Goal: Obtain resource: Obtain resource

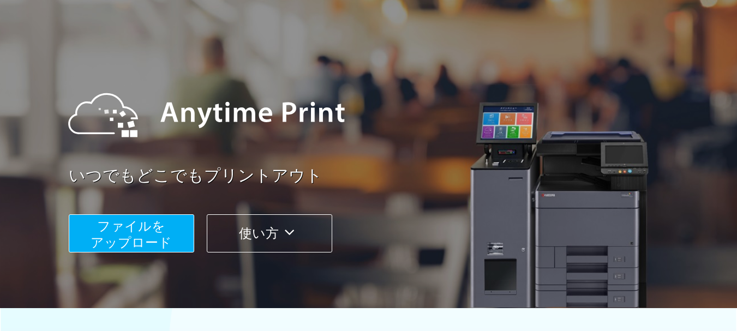
scroll to position [109, 0]
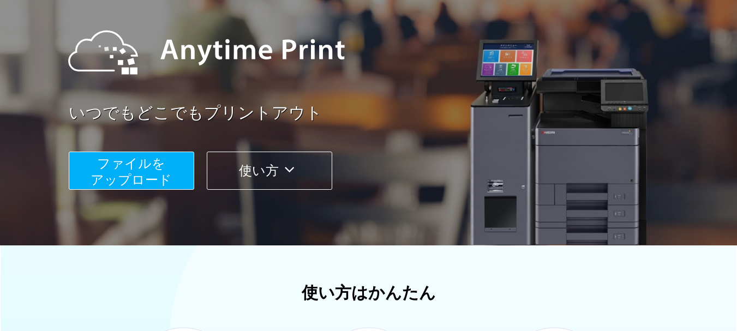
click at [158, 174] on span "ファイルを ​​アップロード" at bounding box center [131, 171] width 81 height 31
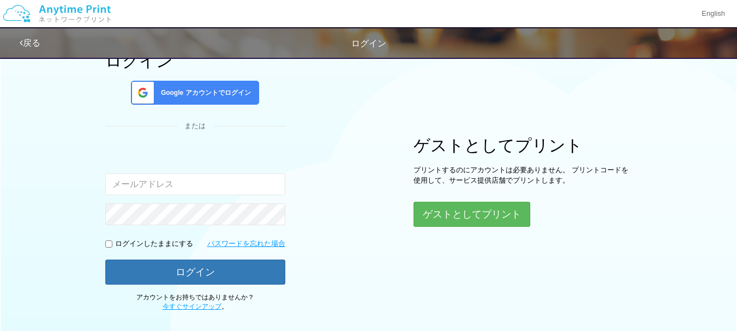
scroll to position [54, 0]
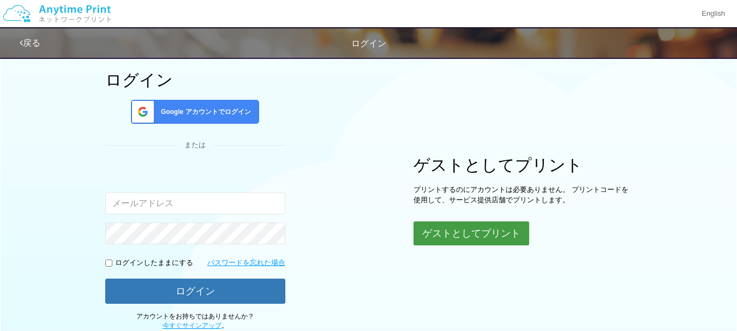
click at [446, 228] on button "ゲストとしてプリント" at bounding box center [472, 234] width 116 height 24
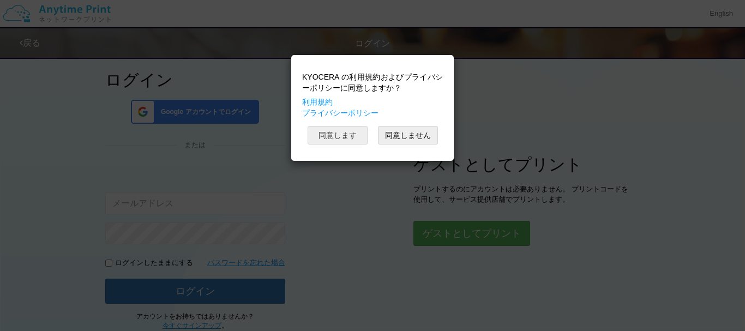
click at [344, 136] on button "同意します" at bounding box center [338, 135] width 60 height 19
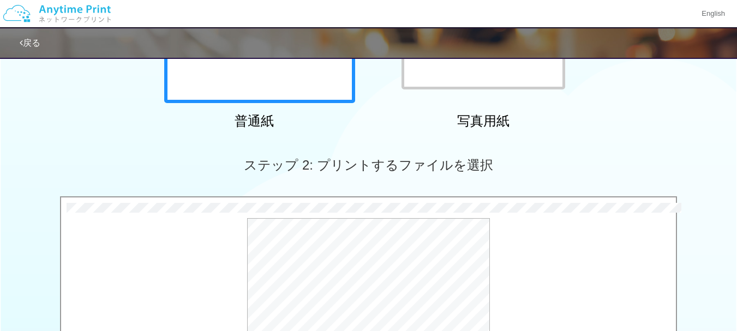
scroll to position [436, 0]
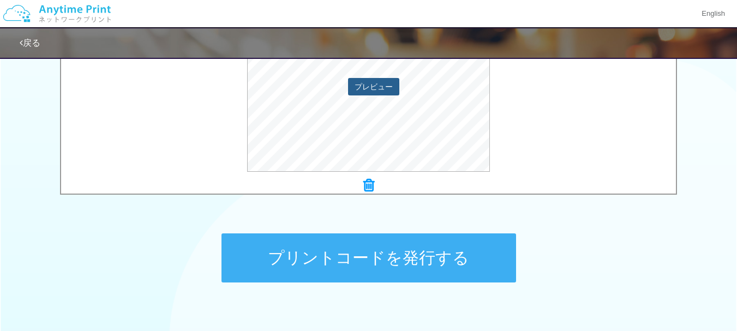
click at [370, 87] on button "プレビュー" at bounding box center [373, 86] width 51 height 17
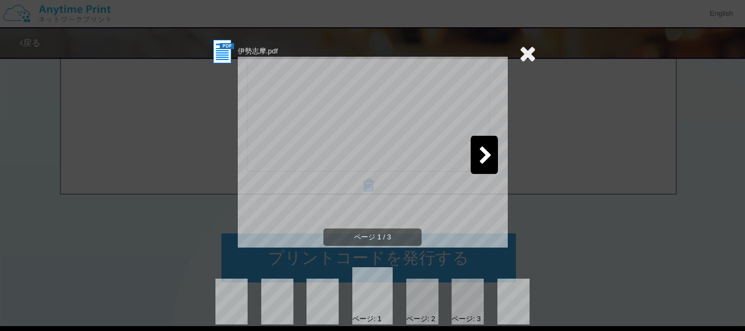
click at [479, 154] on icon at bounding box center [486, 156] width 14 height 19
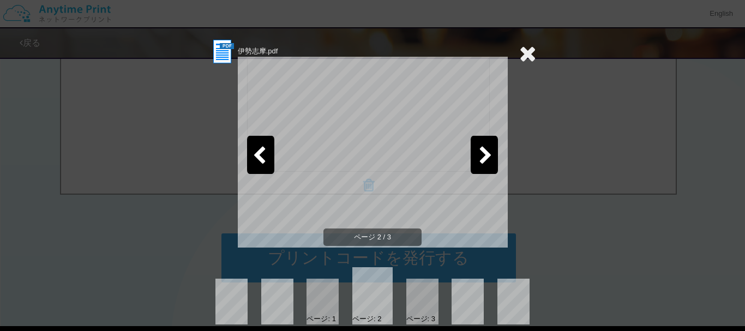
click at [481, 154] on icon at bounding box center [486, 156] width 14 height 19
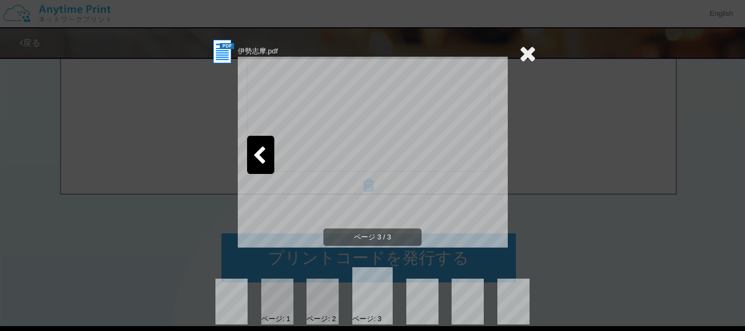
click at [253, 151] on icon at bounding box center [260, 156] width 14 height 19
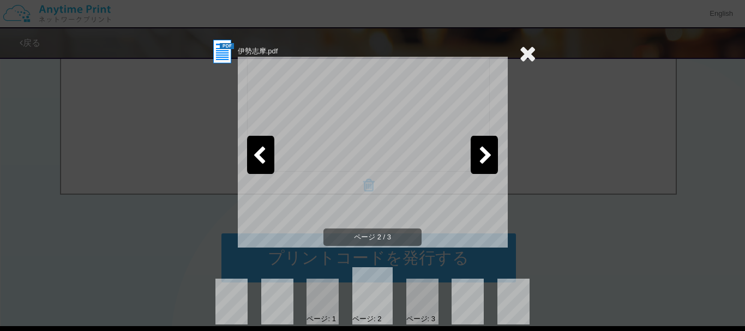
click at [253, 151] on icon at bounding box center [260, 156] width 14 height 19
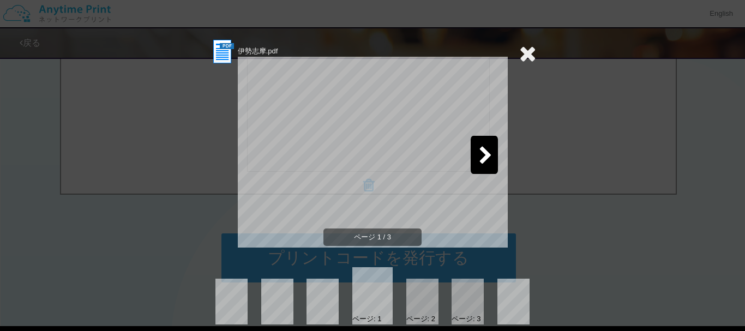
click at [524, 57] on icon at bounding box center [527, 54] width 17 height 22
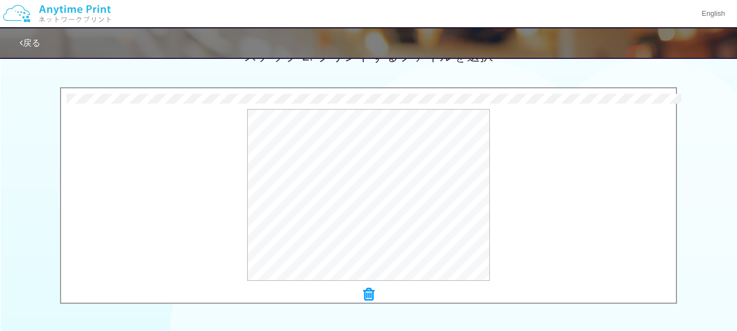
scroll to position [491, 0]
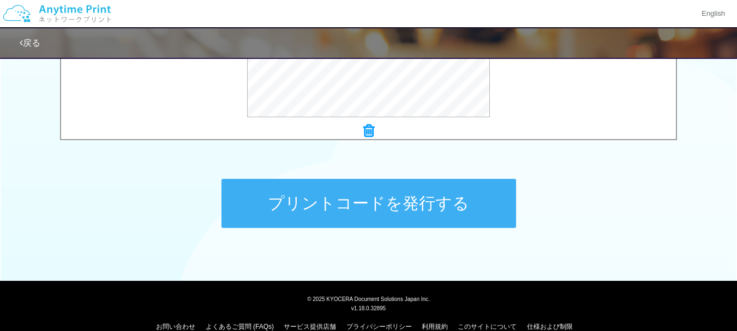
click at [373, 206] on button "プリントコードを発行する" at bounding box center [369, 203] width 295 height 49
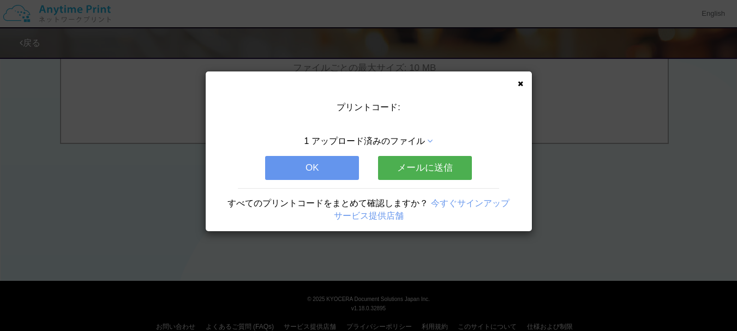
scroll to position [0, 0]
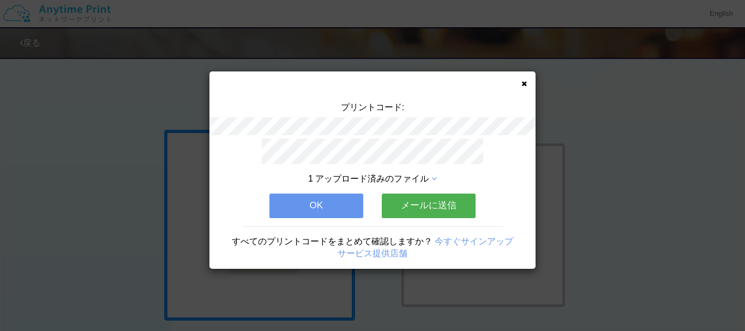
click at [435, 201] on button "メールに送信" at bounding box center [429, 206] width 94 height 24
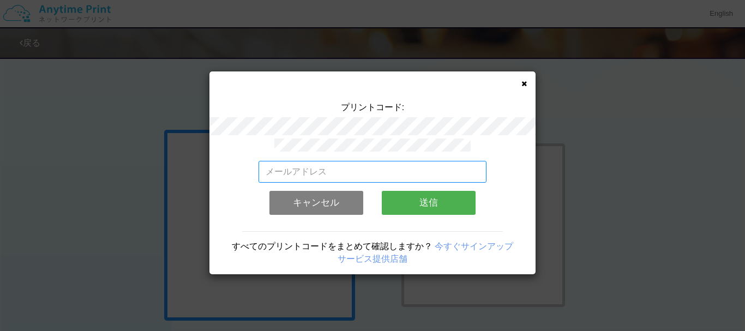
click at [288, 164] on input "email" at bounding box center [373, 172] width 229 height 22
type input "[EMAIL_ADDRESS][DOMAIN_NAME]"
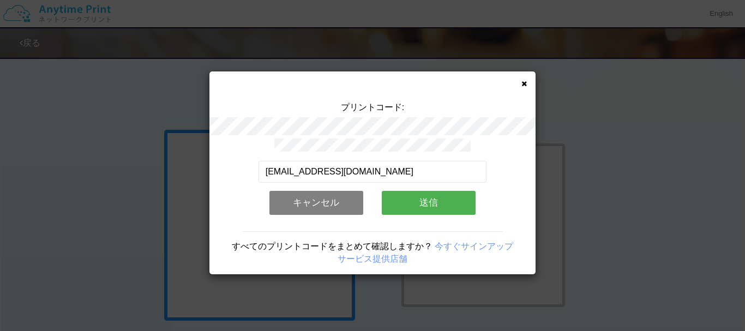
click at [421, 198] on button "送信" at bounding box center [429, 203] width 94 height 24
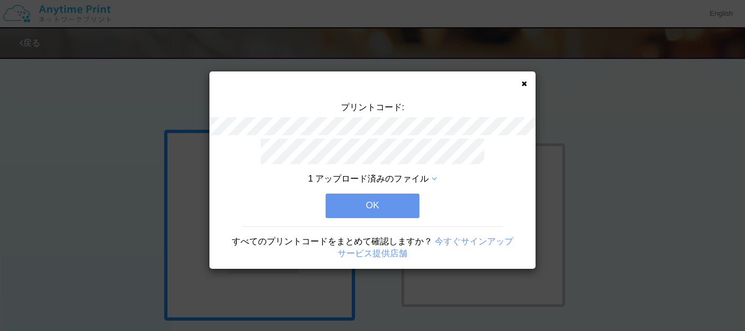
click at [386, 204] on button "OK" at bounding box center [373, 206] width 94 height 24
